Goal: Find specific page/section: Find specific page/section

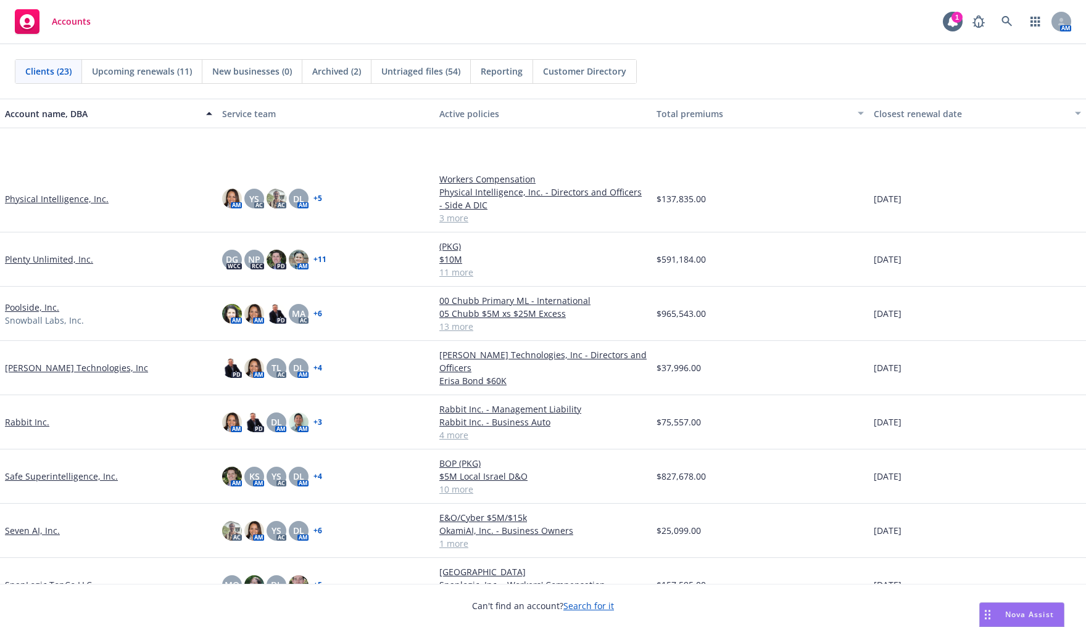
scroll to position [571, 0]
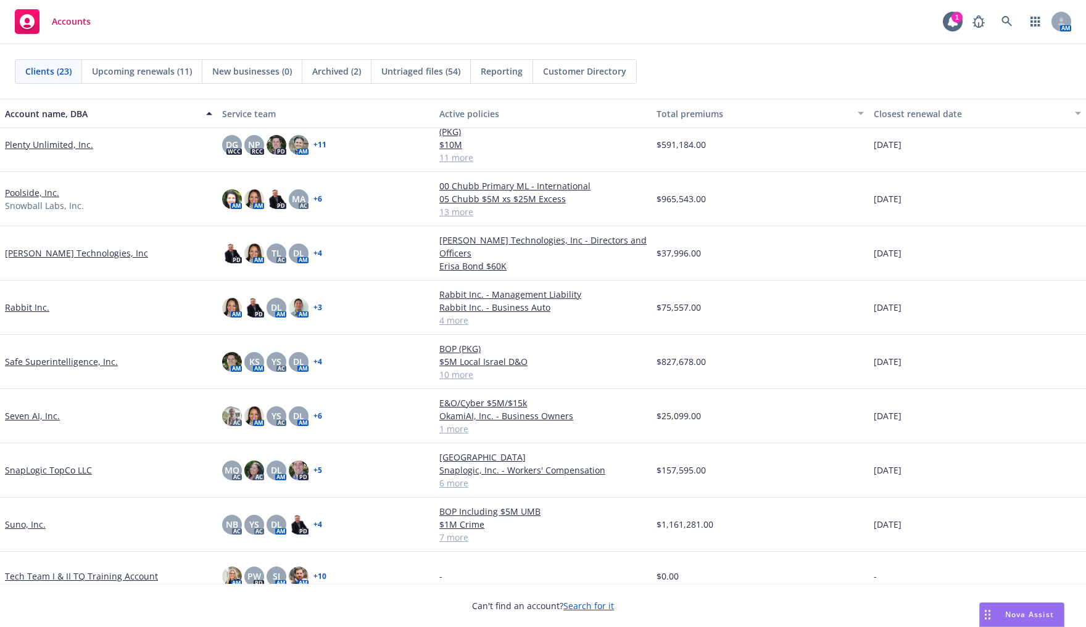
click at [52, 464] on link "SnapLogic TopCo LLC" at bounding box center [48, 470] width 87 height 13
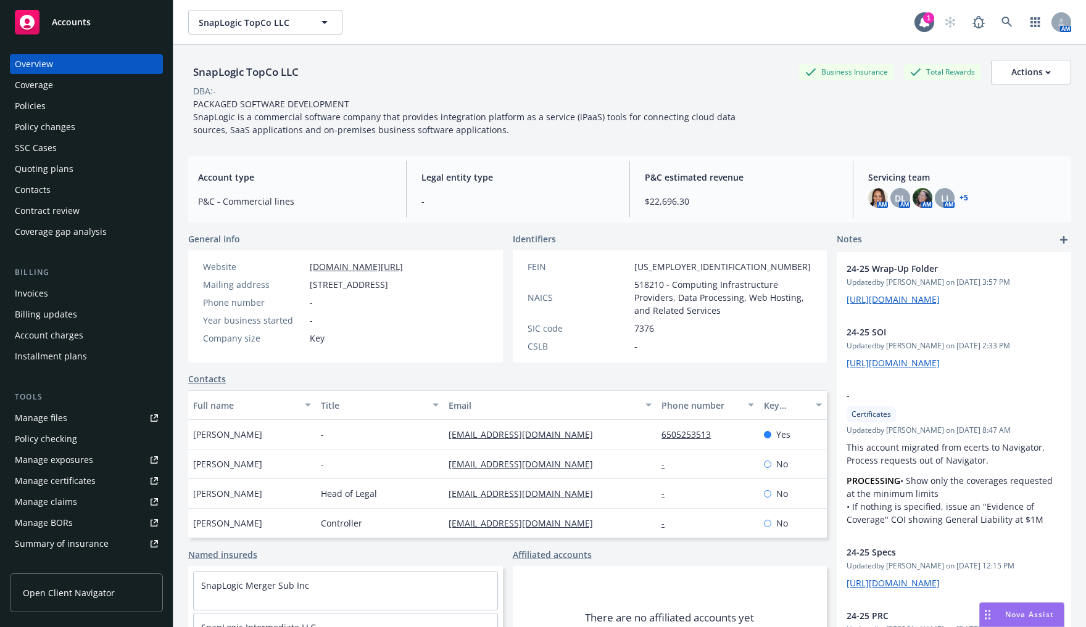
click at [53, 169] on div "Quoting plans" at bounding box center [44, 169] width 59 height 20
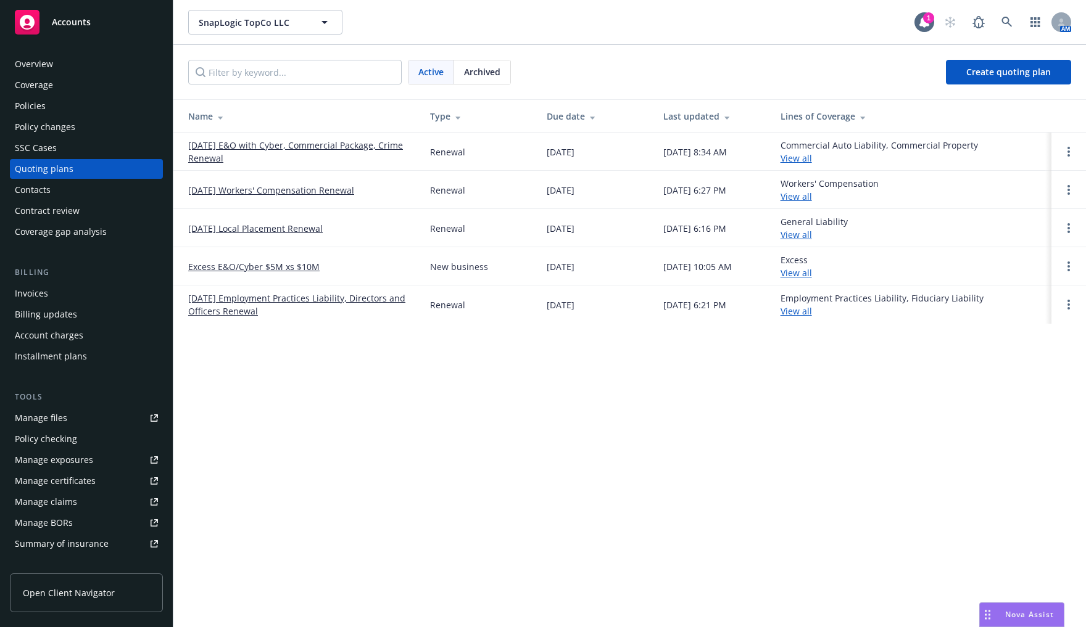
click at [199, 151] on link "[DATE] E&O with Cyber, Commercial Package, Crime Renewal" at bounding box center [299, 152] width 222 height 26
